Goal: Information Seeking & Learning: Check status

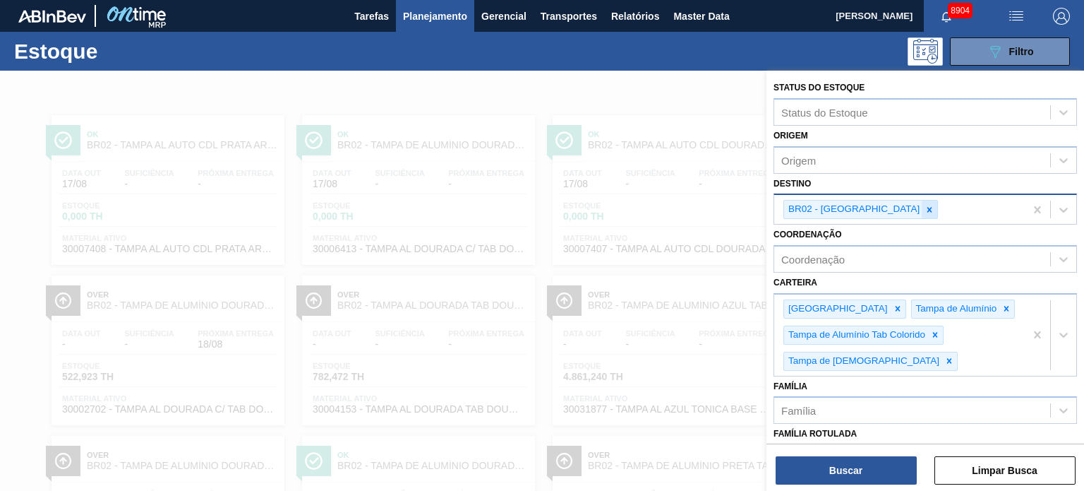
click at [925, 205] on icon at bounding box center [930, 210] width 10 height 10
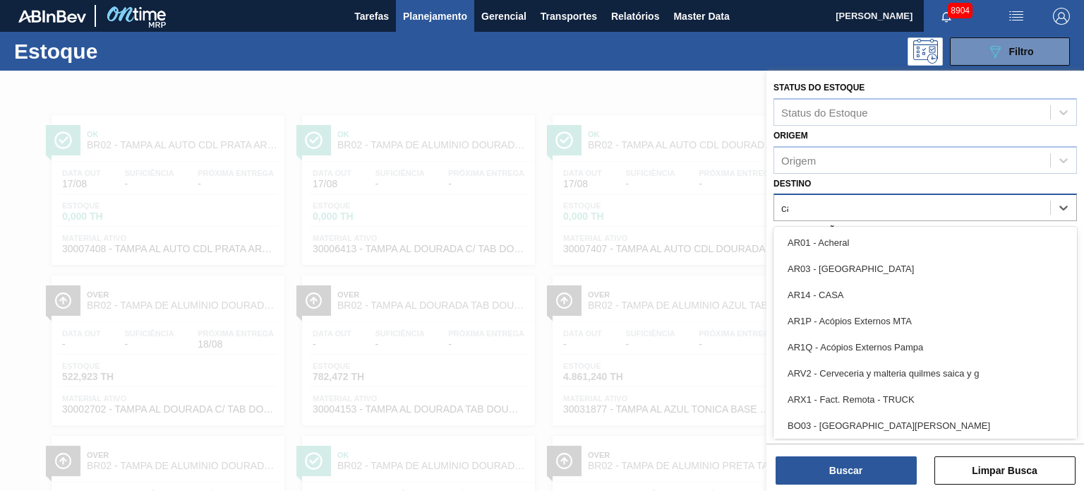
type input "cama"
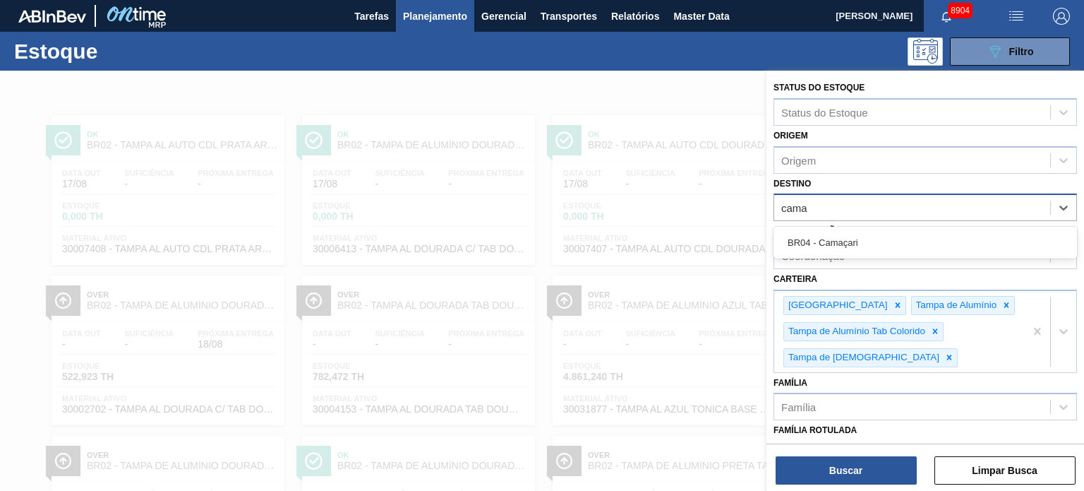
click at [856, 239] on div "BR04 - Camaçari" at bounding box center [926, 242] width 304 height 26
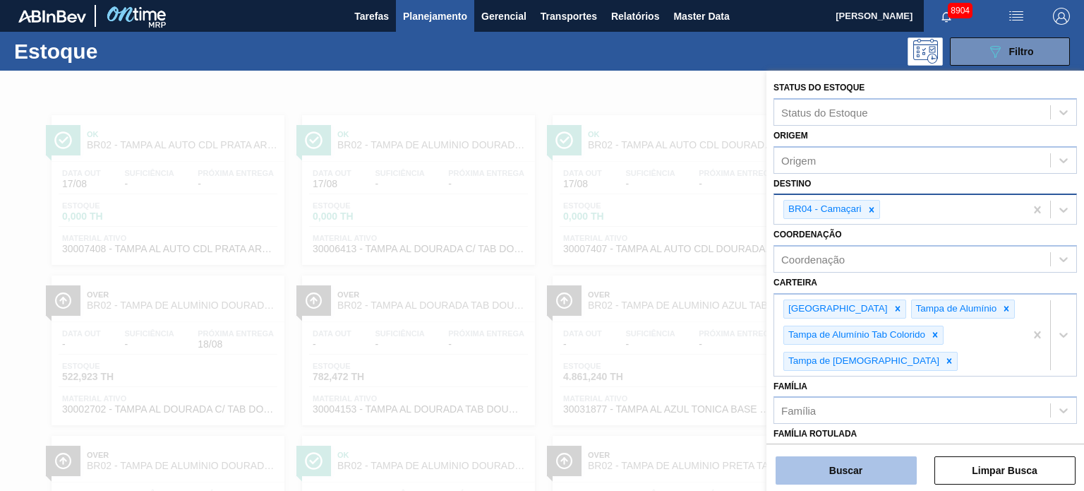
click at [816, 475] on button "Buscar" at bounding box center [846, 470] width 141 height 28
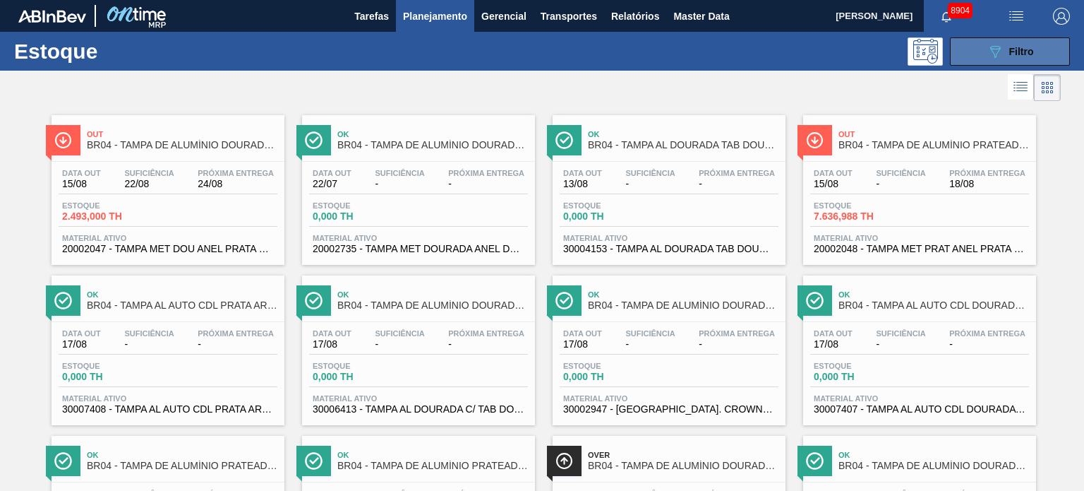
click at [1016, 52] on span "Filtro" at bounding box center [1021, 51] width 25 height 11
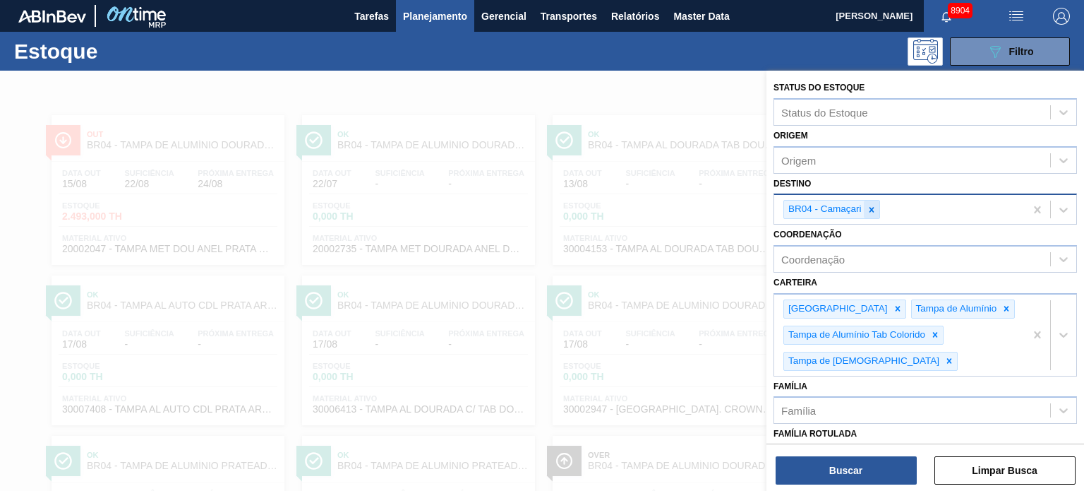
click at [868, 202] on div at bounding box center [872, 209] width 16 height 18
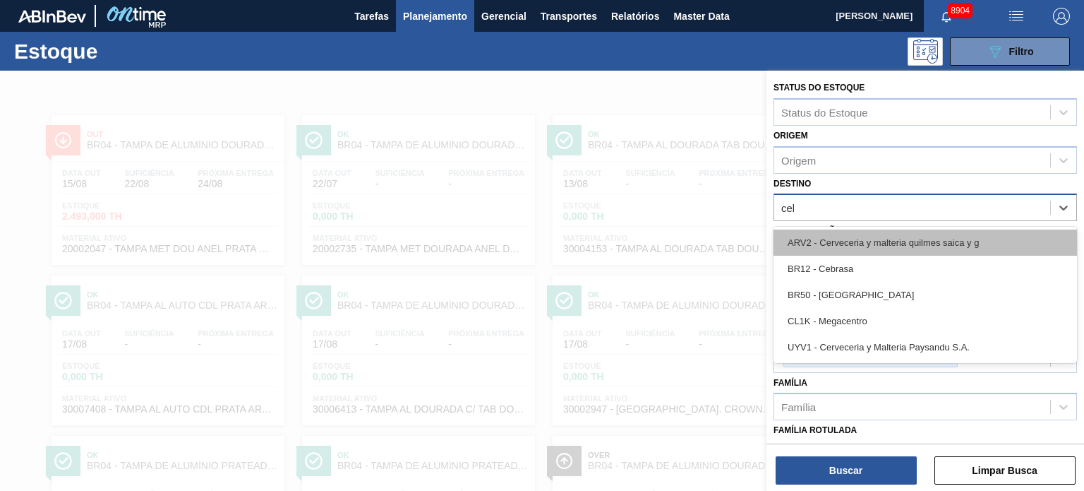
type input "cebr"
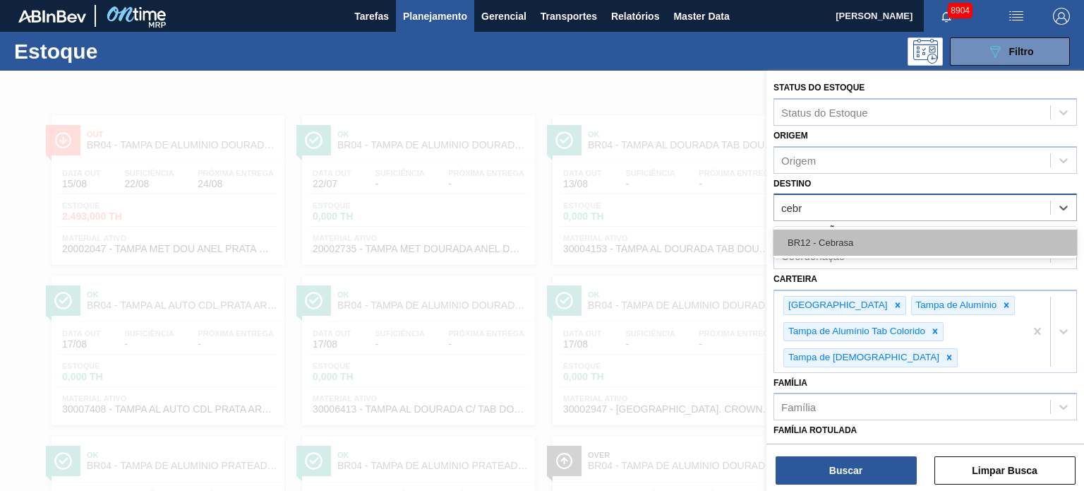
click at [848, 247] on div "BR12 - Cebrasa" at bounding box center [926, 242] width 304 height 26
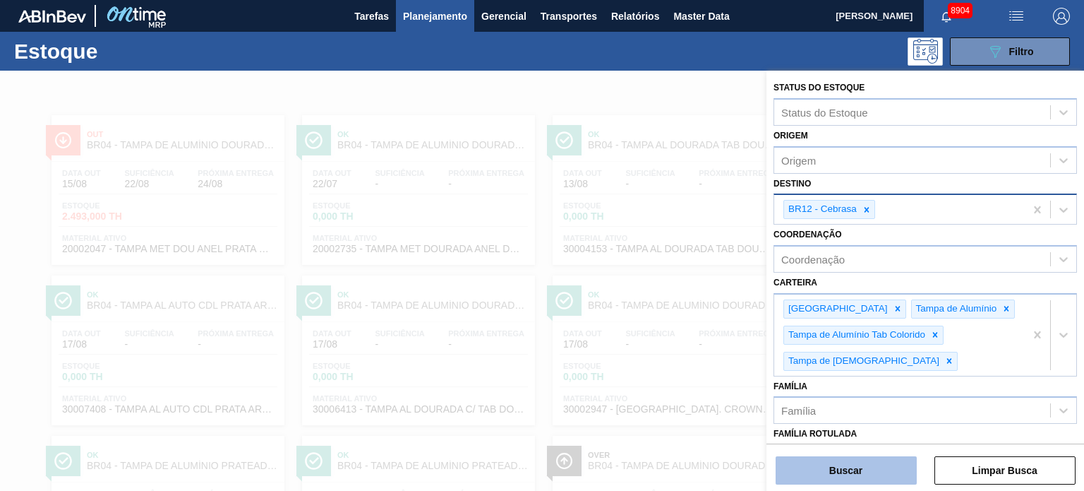
click at [872, 466] on button "Buscar" at bounding box center [846, 470] width 141 height 28
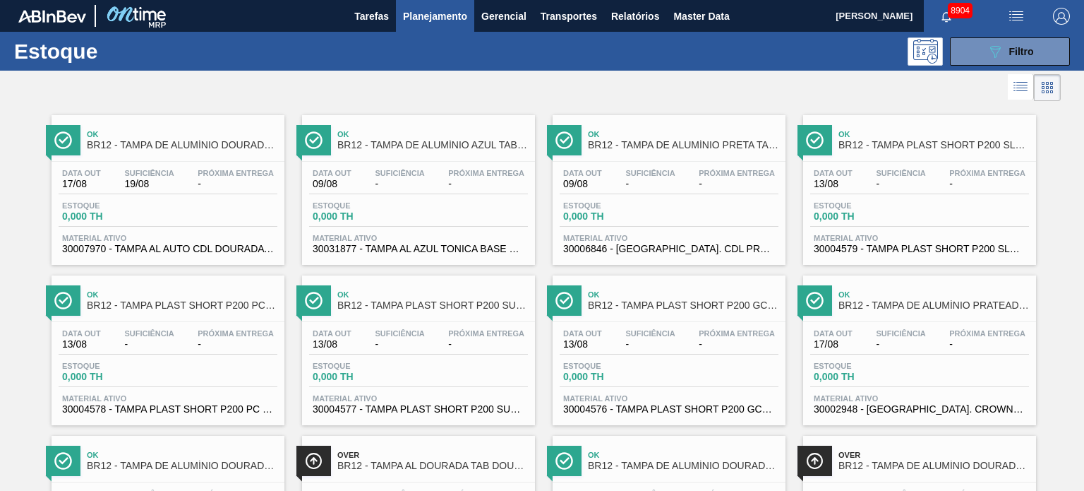
drag, startPoint x: 980, startPoint y: 42, endPoint x: 988, endPoint y: 67, distance: 25.9
click at [980, 42] on button "089F7B8B-B2A5-4AFE-B5C0-19BA573D28AC Filtro" at bounding box center [1010, 51] width 120 height 28
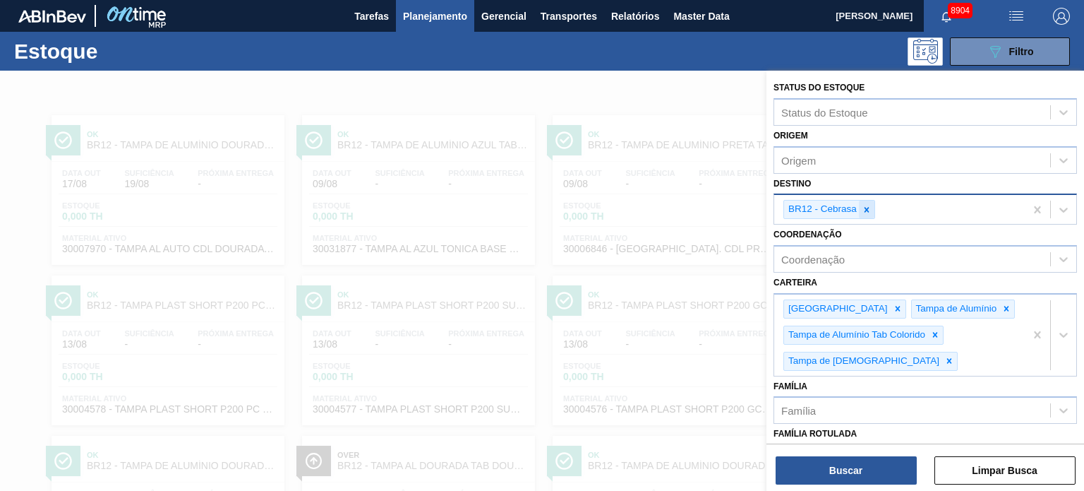
click at [863, 215] on div at bounding box center [867, 209] width 16 height 18
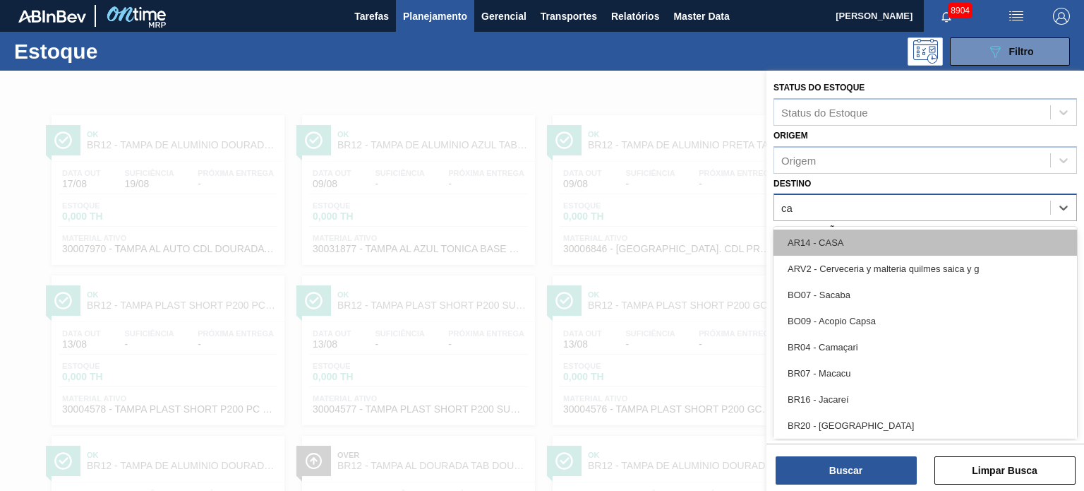
type input "cam"
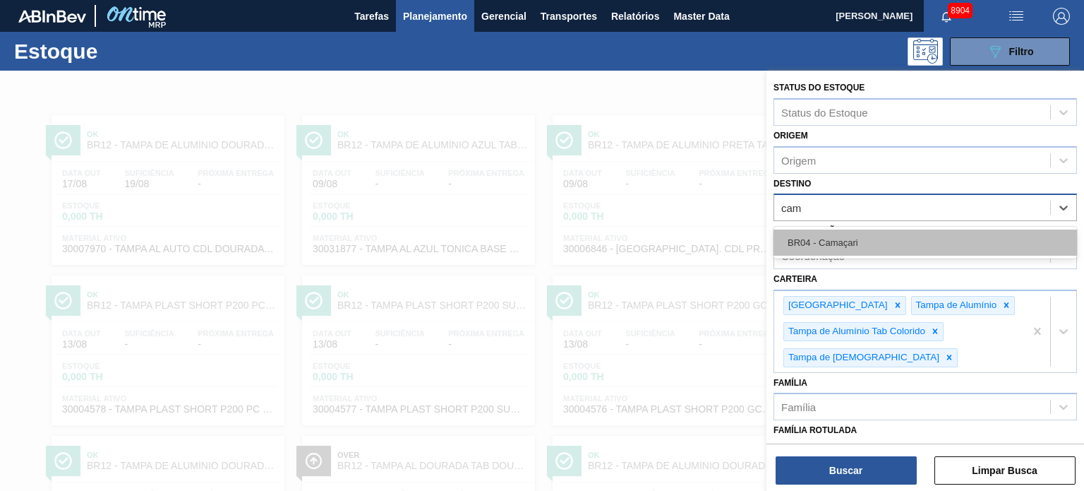
click at [863, 243] on div "BR04 - Camaçari" at bounding box center [926, 242] width 304 height 26
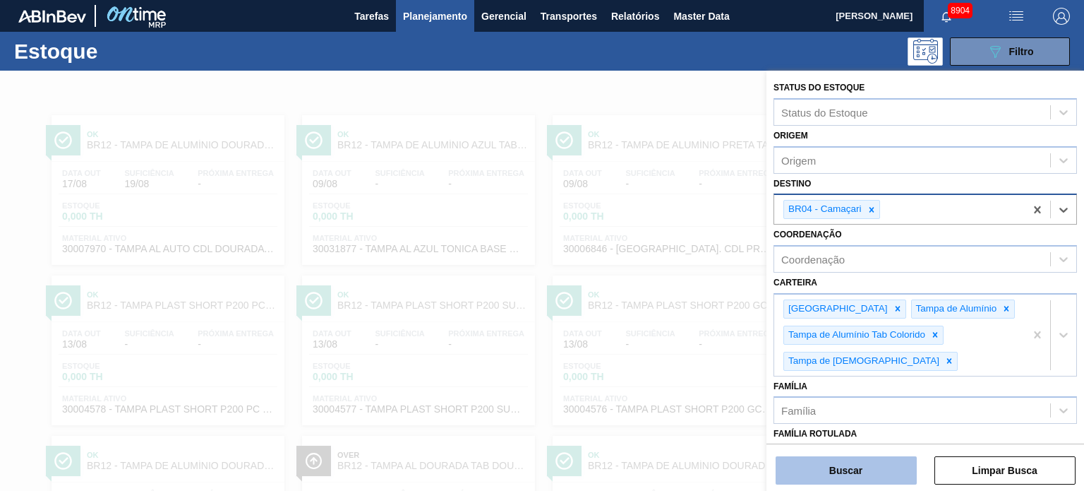
click at [858, 471] on button "Buscar" at bounding box center [846, 470] width 141 height 28
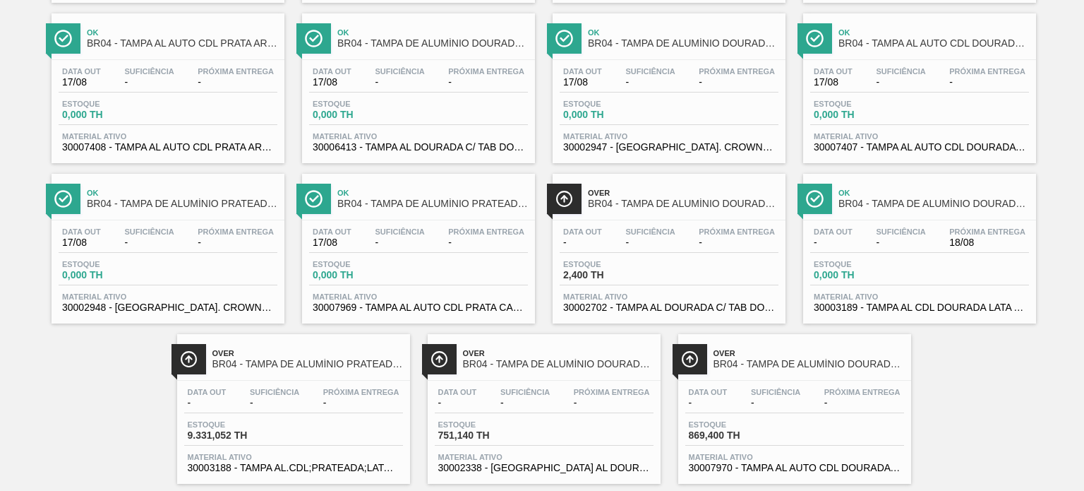
scroll to position [282, 0]
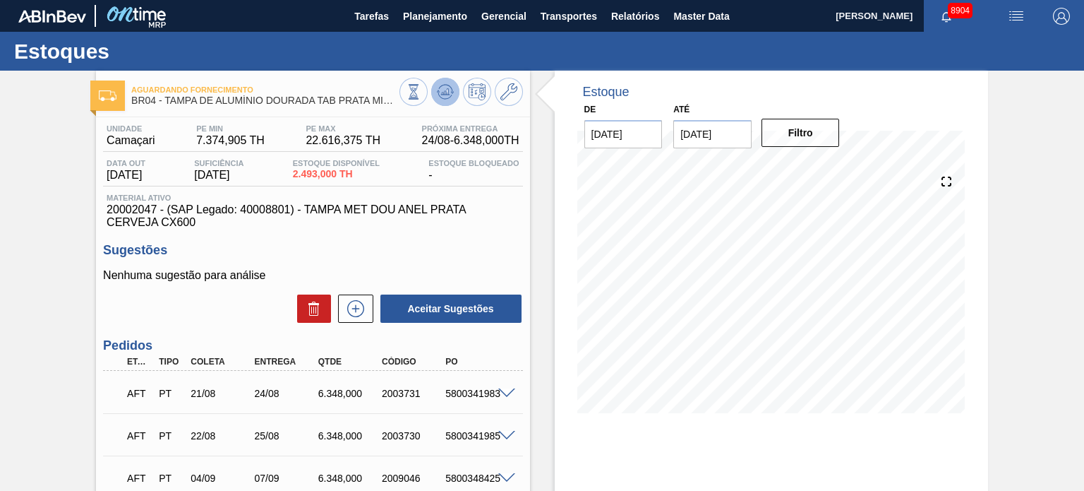
click at [421, 99] on icon at bounding box center [414, 92] width 16 height 16
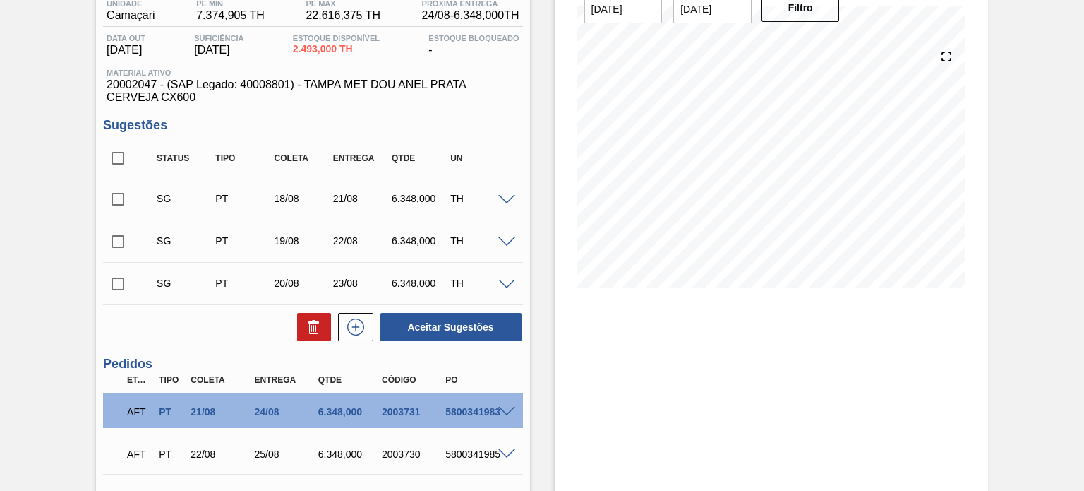
scroll to position [141, 0]
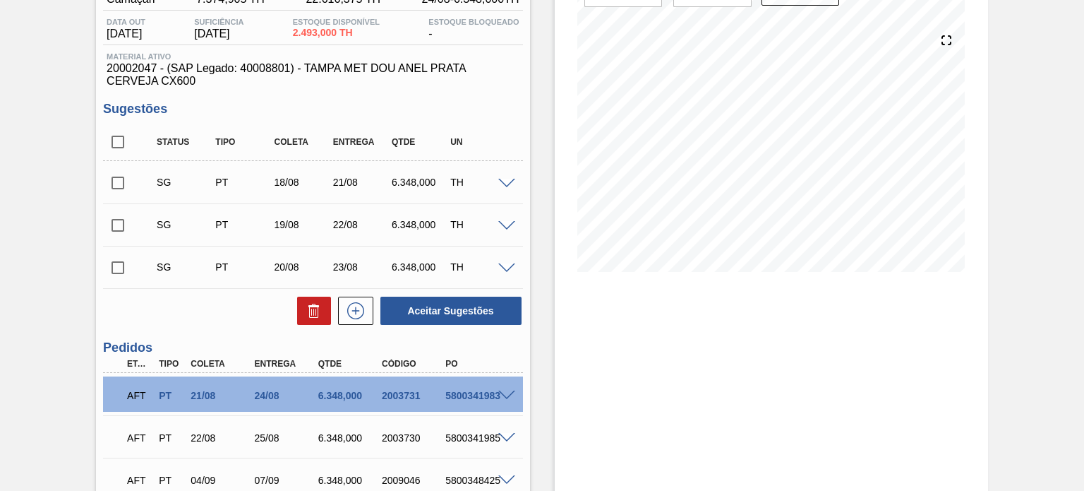
drag, startPoint x: 116, startPoint y: 137, endPoint x: 141, endPoint y: 172, distance: 43.1
click at [116, 137] on input "checkbox" at bounding box center [118, 142] width 30 height 30
checkbox input "true"
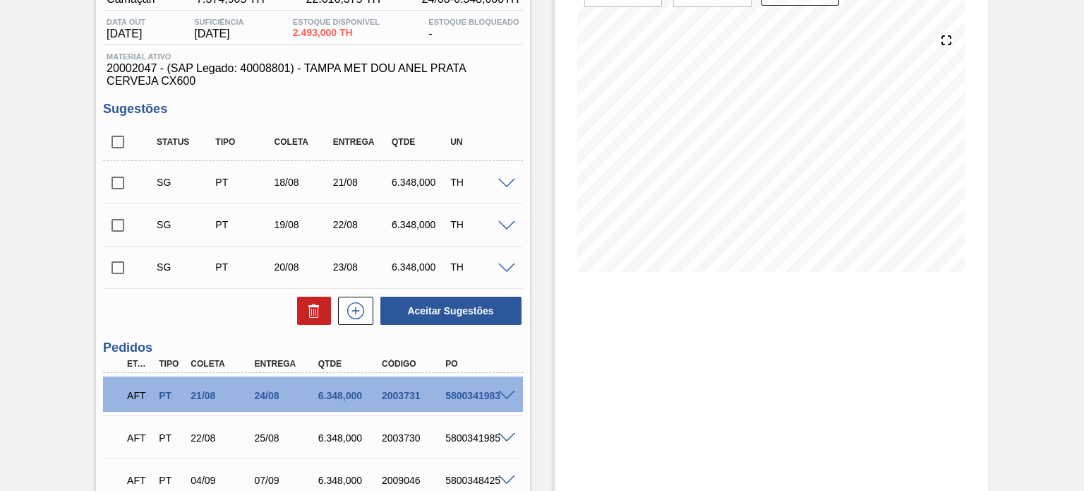
checkbox input "true"
click at [313, 322] on button at bounding box center [314, 310] width 34 height 28
checkbox input "false"
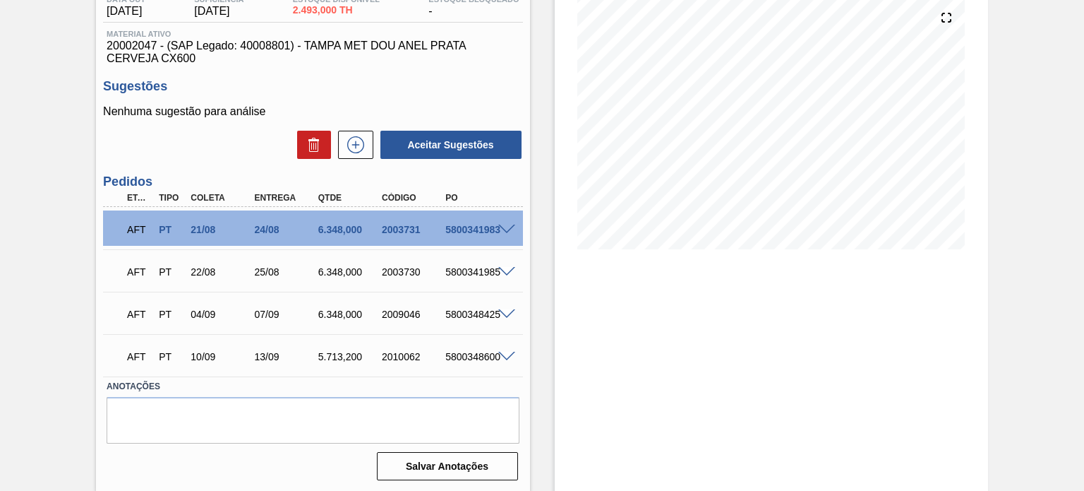
scroll to position [165, 0]
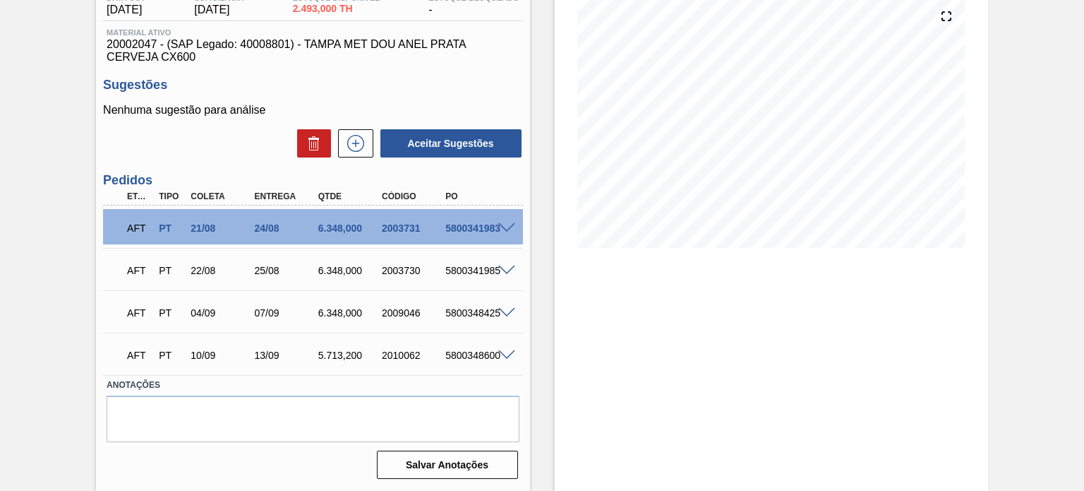
click at [500, 224] on span at bounding box center [506, 228] width 17 height 11
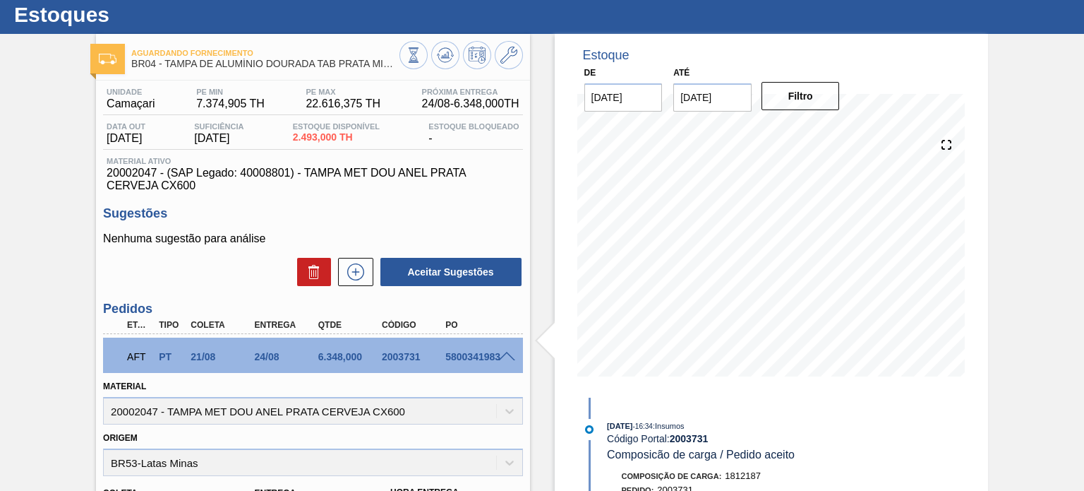
scroll to position [71, 0]
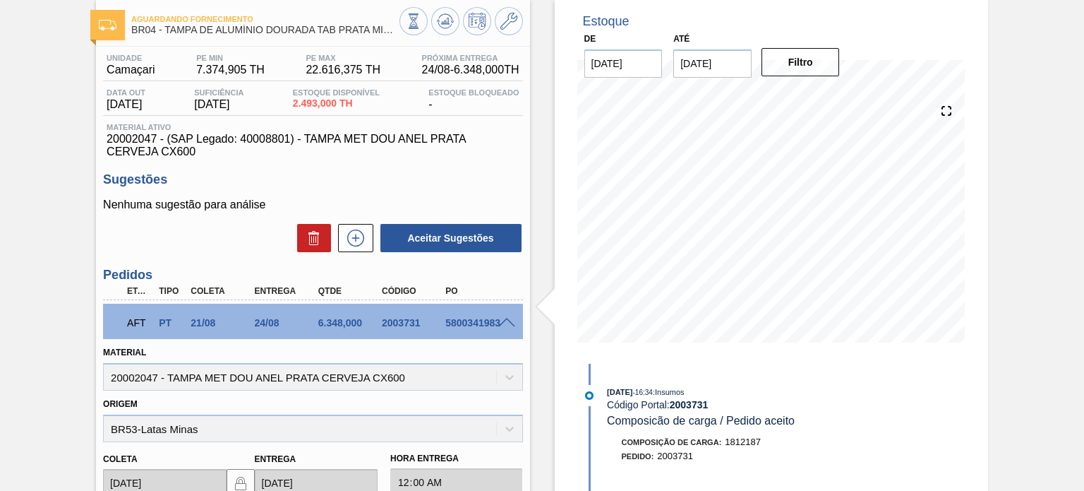
click at [500, 320] on span at bounding box center [506, 323] width 17 height 11
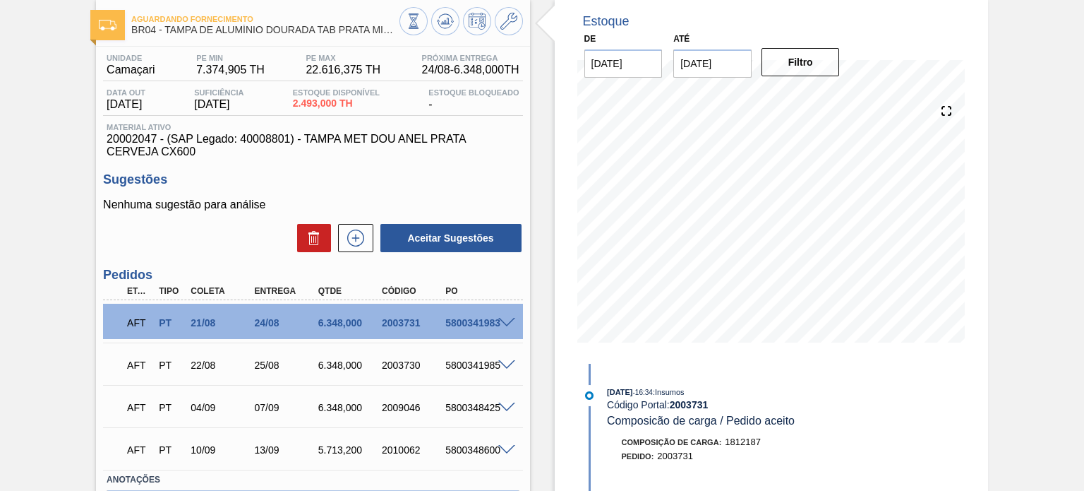
click at [0, 266] on div "Aguardando Fornecimento BR04 - TAMPA DE ALUMÍNIO DOURADA TAB PRATA MINAS Unidad…" at bounding box center [542, 292] width 1084 height 585
click at [507, 319] on span at bounding box center [506, 323] width 17 height 11
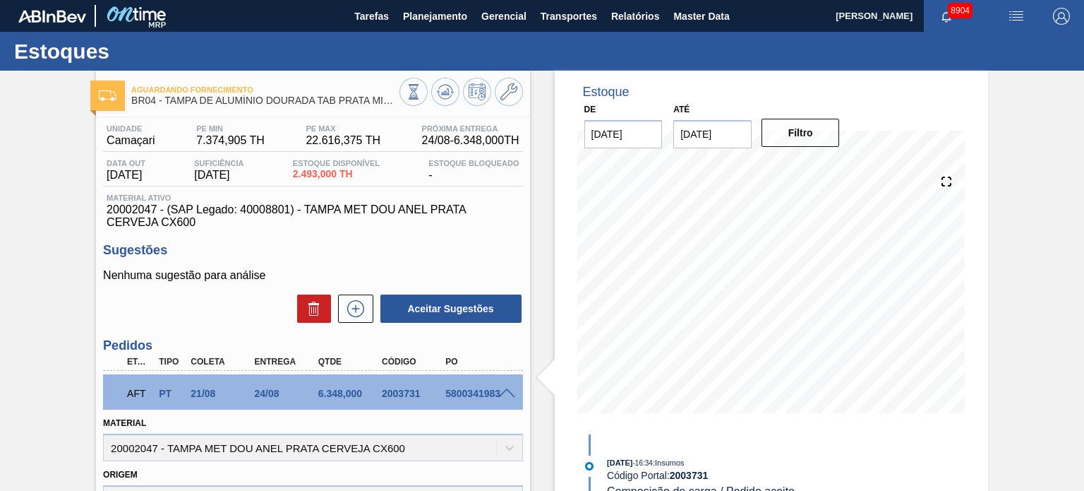
scroll to position [0, 0]
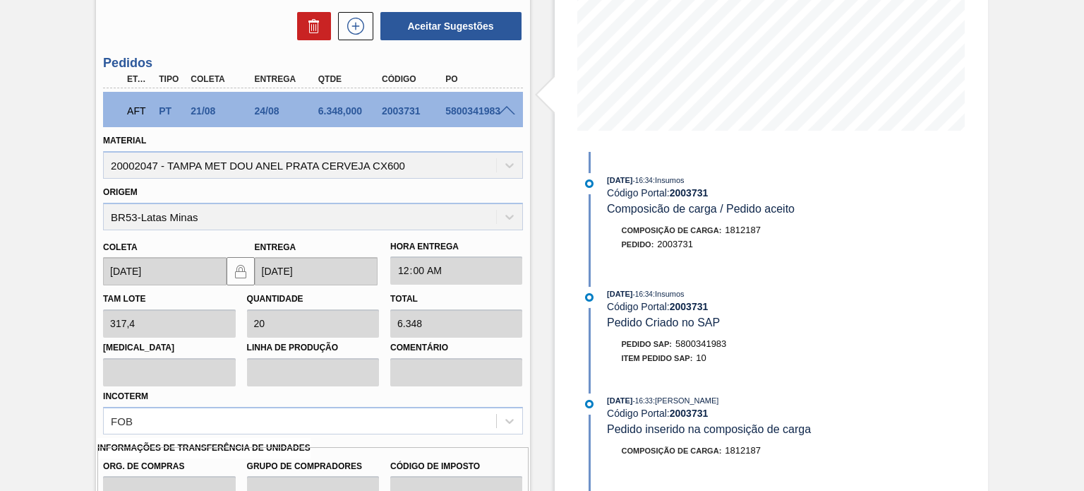
click at [499, 114] on span at bounding box center [506, 111] width 17 height 11
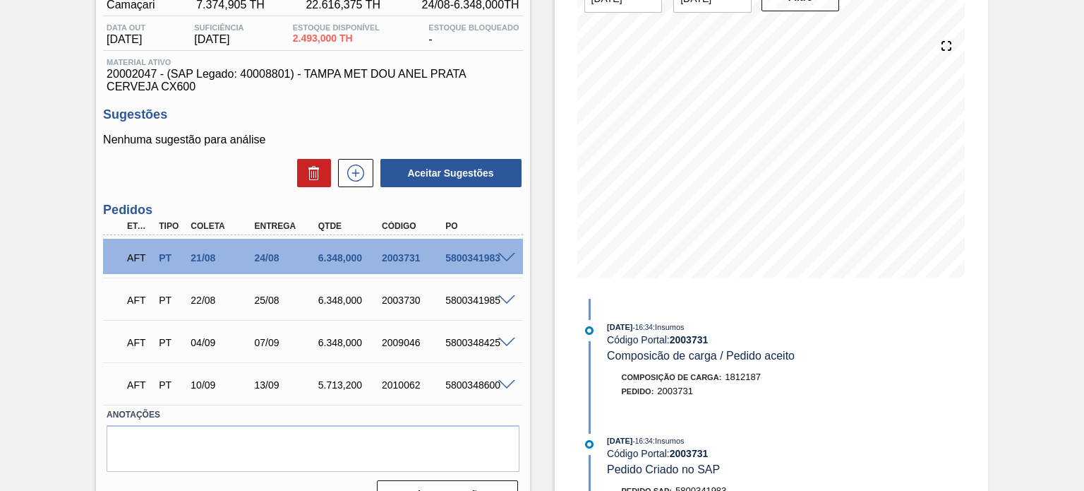
scroll to position [141, 0]
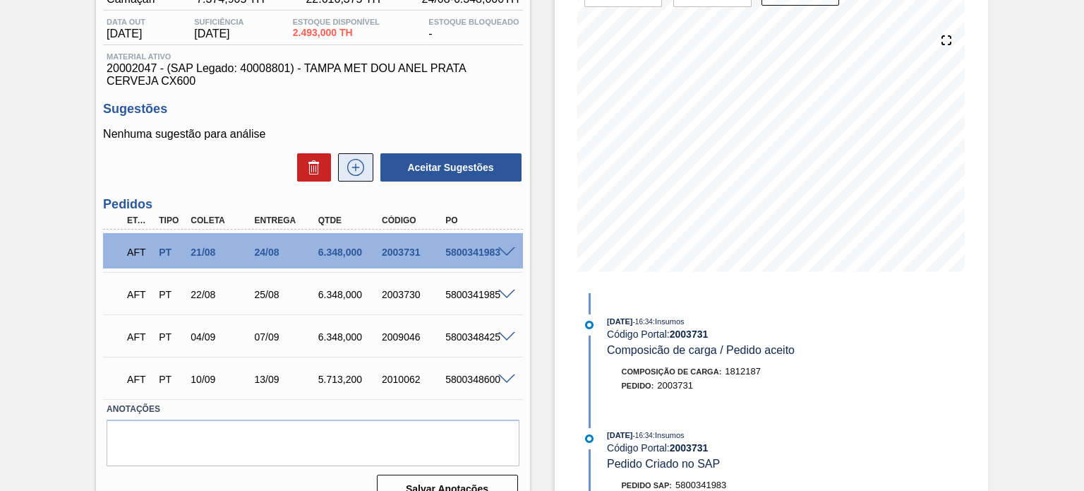
click at [346, 165] on icon at bounding box center [355, 167] width 23 height 17
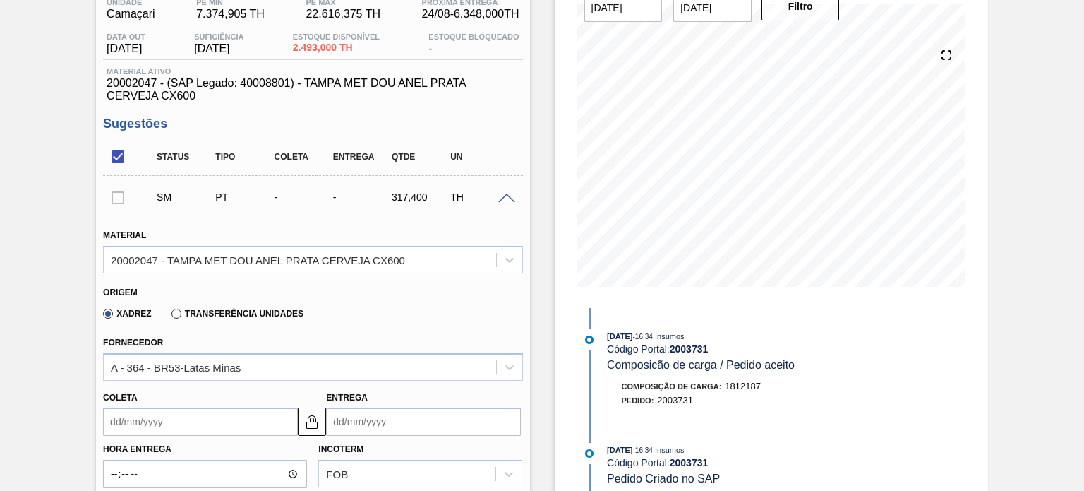
scroll to position [0, 0]
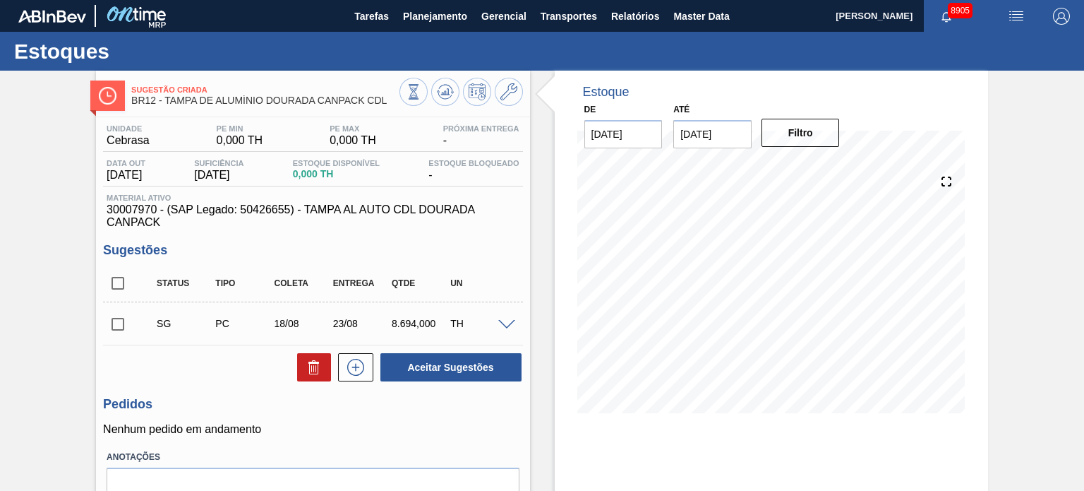
drag, startPoint x: 121, startPoint y: 324, endPoint x: 152, endPoint y: 326, distance: 31.1
click at [121, 324] on input "checkbox" at bounding box center [118, 324] width 30 height 30
click at [313, 364] on icon at bounding box center [314, 367] width 17 height 17
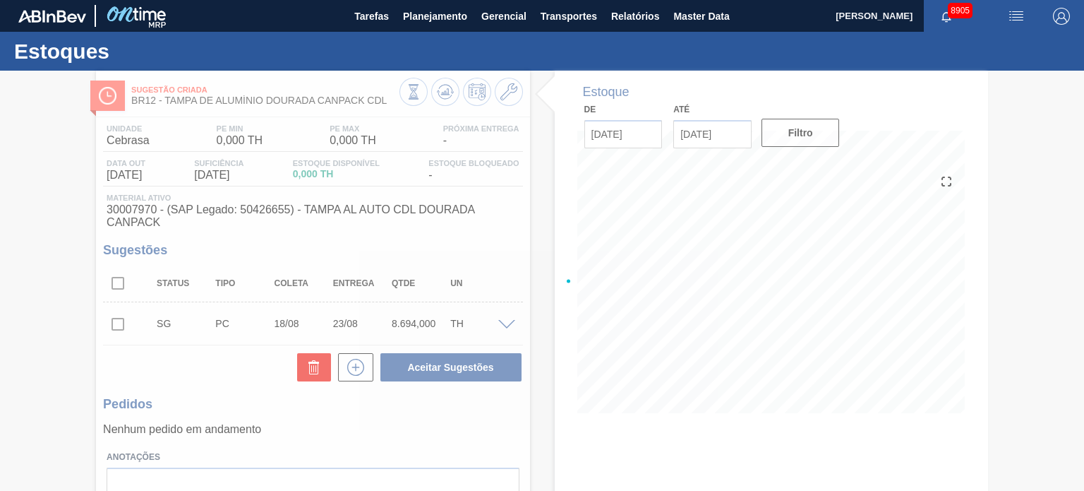
checkbox input "false"
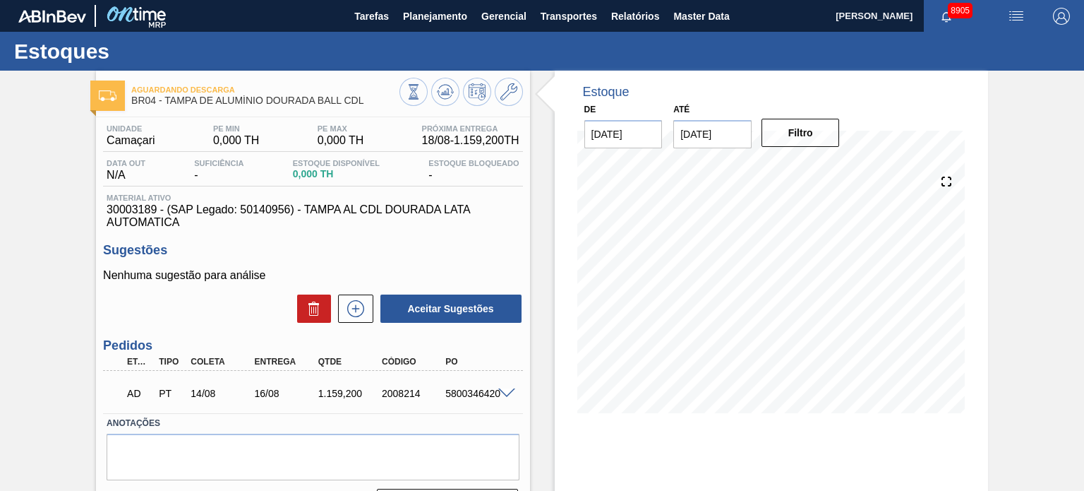
scroll to position [71, 0]
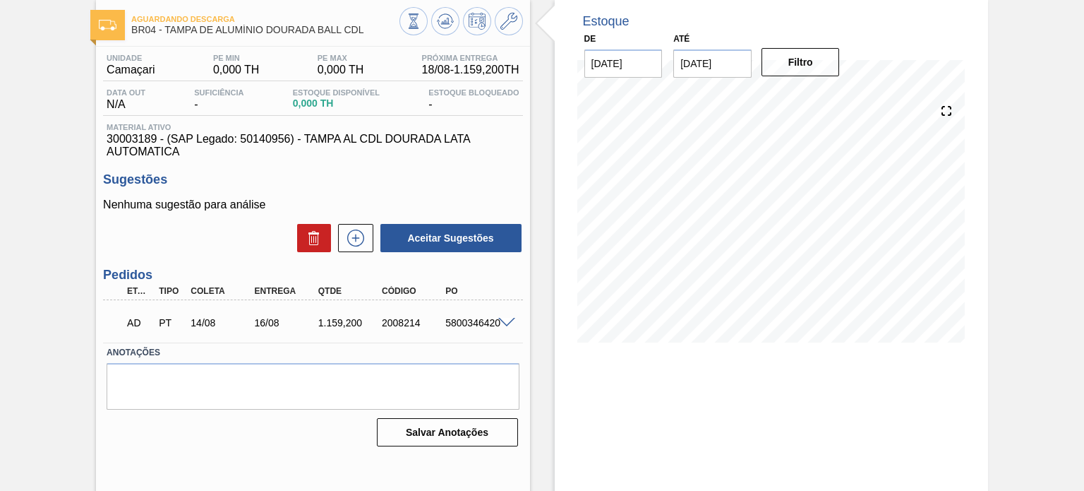
click at [501, 316] on div "AD PT 14/08 16/08 1.159,[PHONE_NUMBER] 5800346420" at bounding box center [312, 321] width 419 height 35
click at [505, 323] on span at bounding box center [506, 323] width 17 height 11
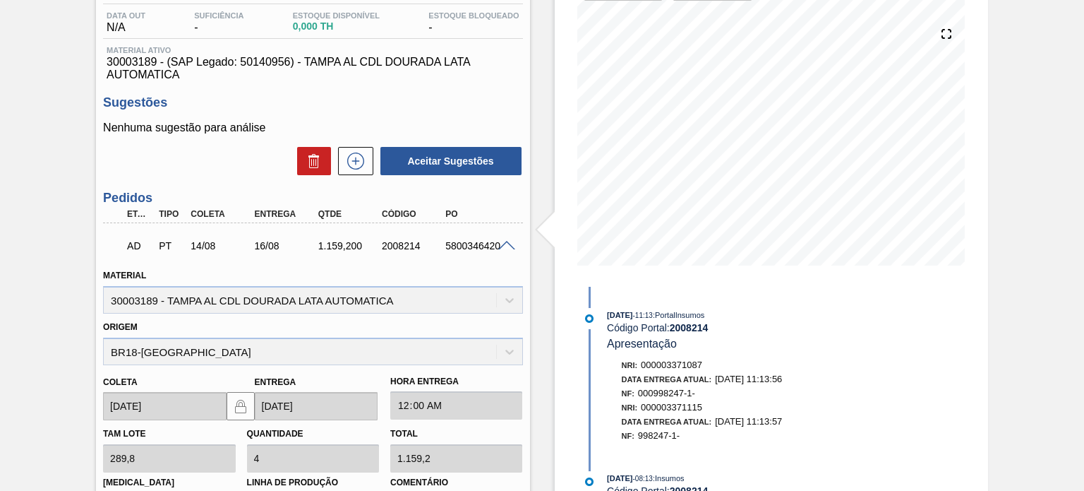
scroll to position [0, 0]
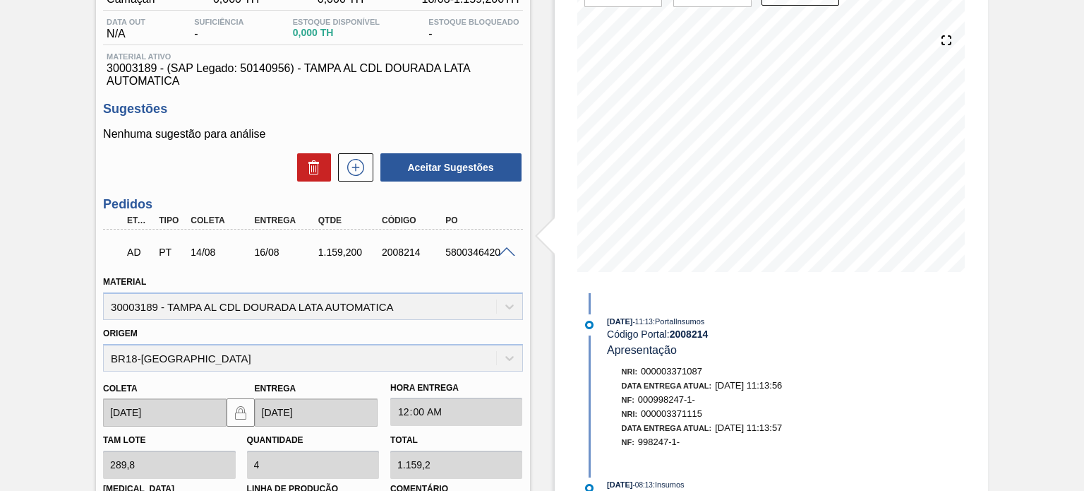
click at [503, 253] on span at bounding box center [506, 252] width 17 height 11
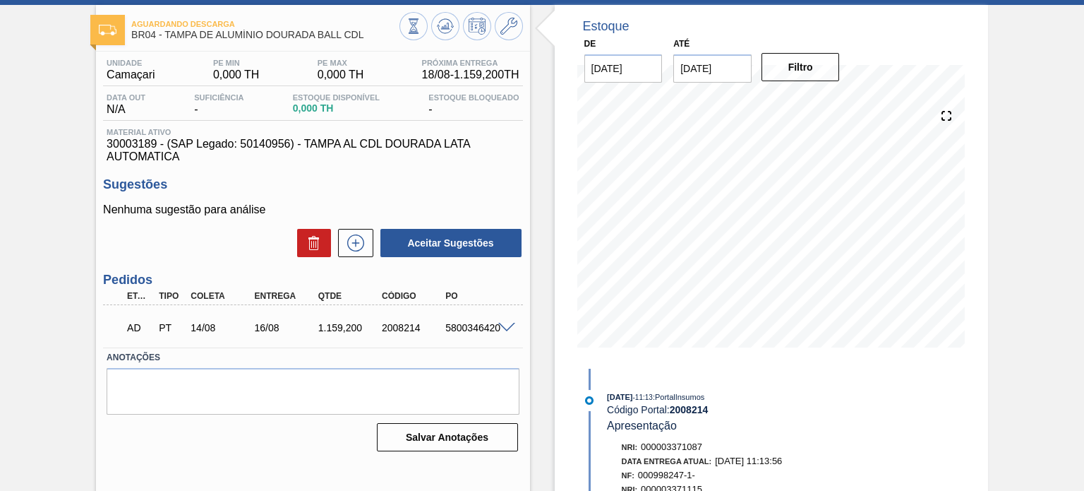
scroll to position [45, 0]
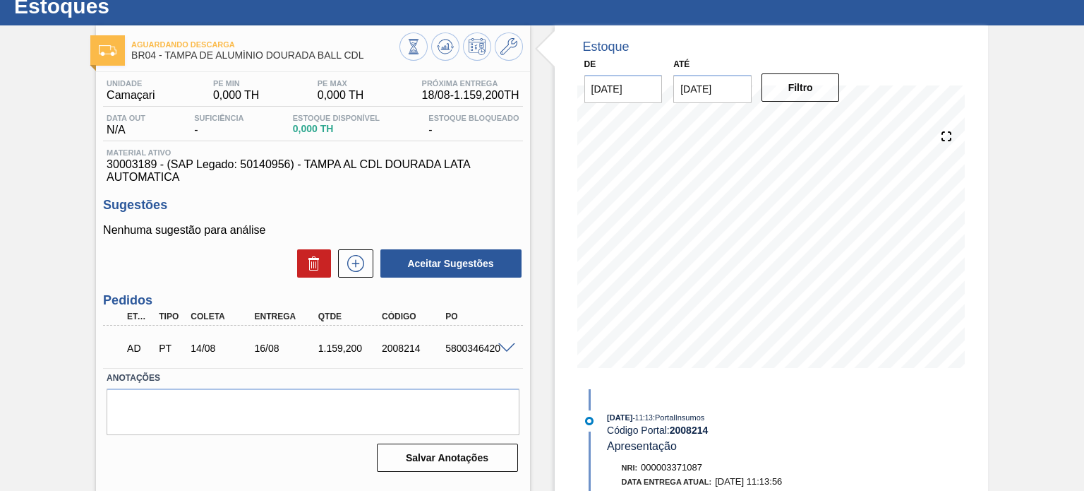
click at [500, 349] on span at bounding box center [506, 348] width 17 height 11
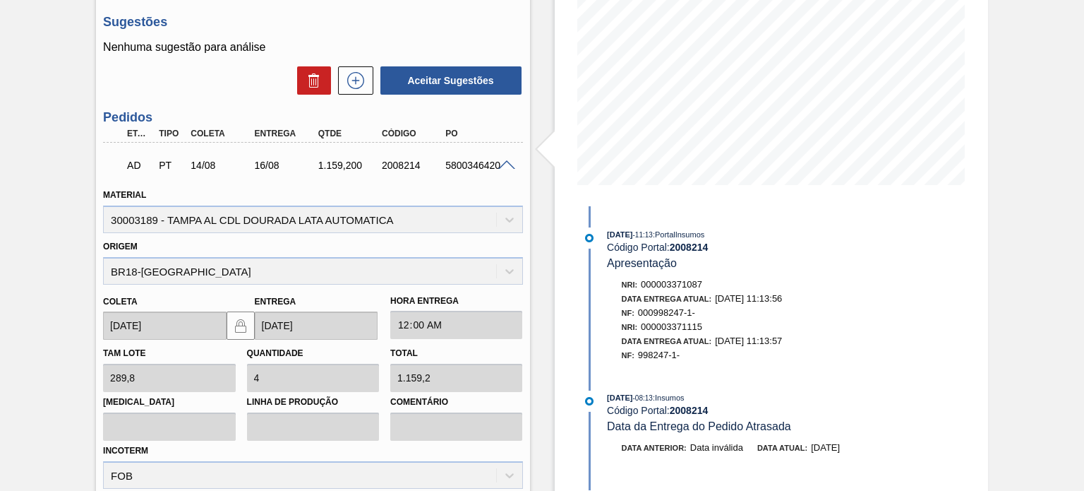
scroll to position [116, 0]
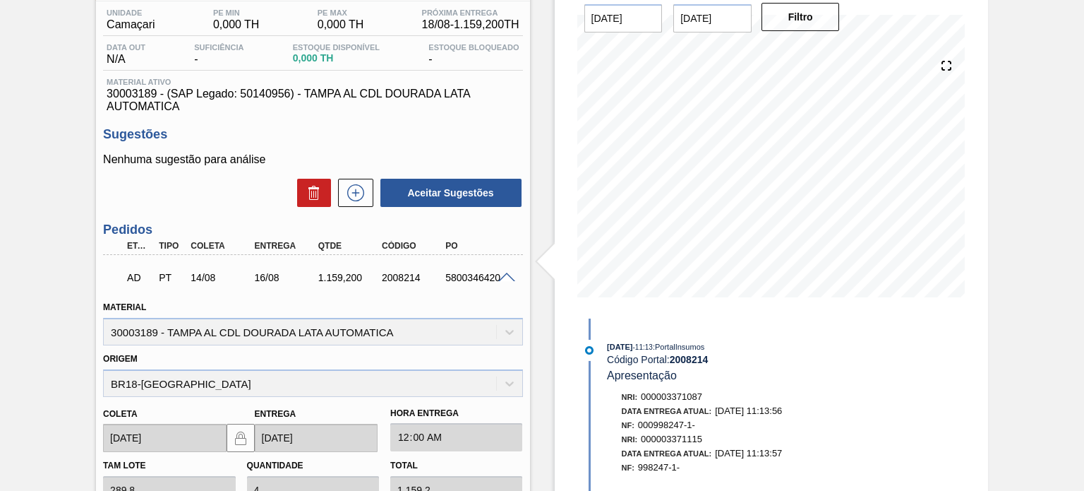
click at [506, 277] on span at bounding box center [506, 277] width 17 height 11
